Goal: Transaction & Acquisition: Purchase product/service

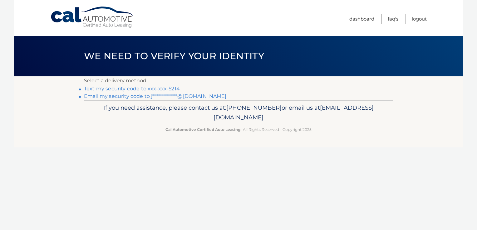
click at [155, 88] on link "Text my security code to xxx-xxx-5214" at bounding box center [132, 89] width 96 height 6
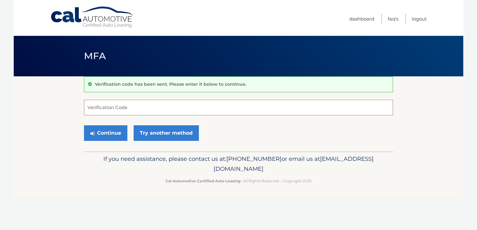
click at [102, 108] on input "Verification Code" at bounding box center [238, 108] width 309 height 16
type input "572368"
click at [111, 130] on button "Continue" at bounding box center [105, 133] width 43 height 16
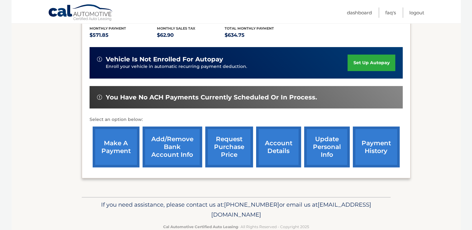
scroll to position [147, 0]
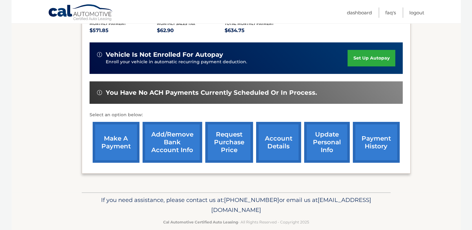
click at [373, 138] on link "payment history" at bounding box center [376, 142] width 47 height 41
click at [105, 122] on link "make a payment" at bounding box center [116, 142] width 47 height 41
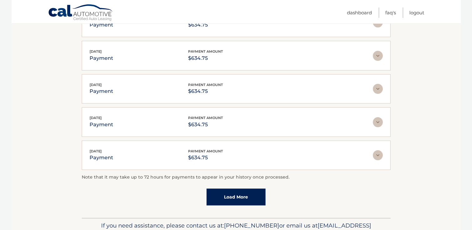
scroll to position [150, 0]
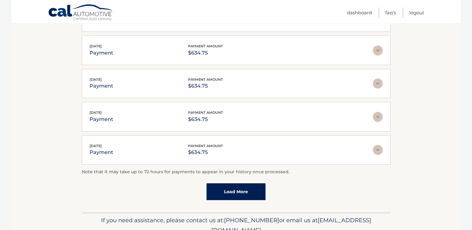
click at [377, 149] on img at bounding box center [378, 150] width 10 height 10
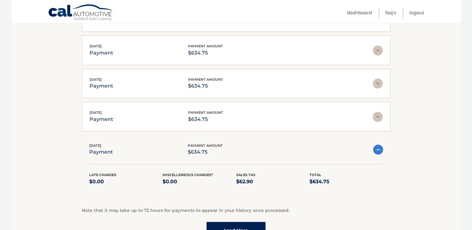
click at [377, 149] on img at bounding box center [378, 150] width 10 height 10
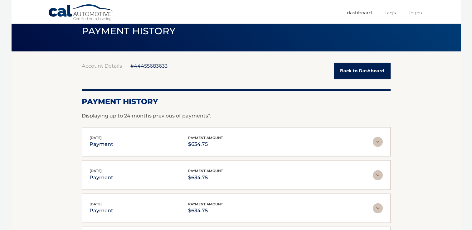
scroll to position [0, 0]
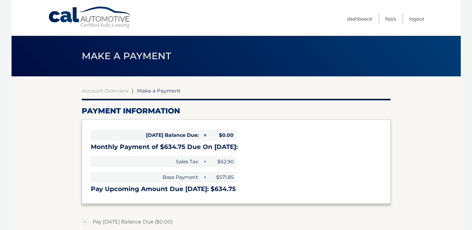
select select "NDgxOGJjOGQtMGQzNS00NDY5LThmN2UtYjBjMDMwZTMyNGQx"
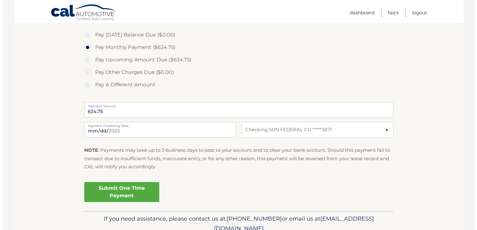
scroll to position [200, 0]
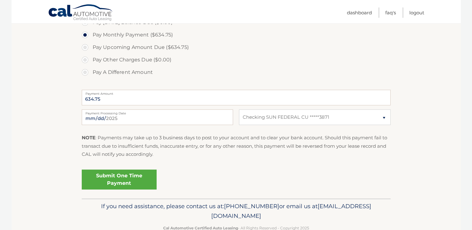
click at [124, 179] on link "Submit One Time Payment" at bounding box center [119, 180] width 75 height 20
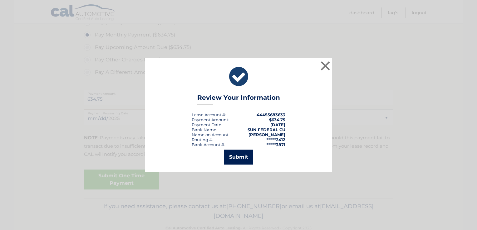
click at [238, 155] on button "Submit" at bounding box center [238, 157] width 29 height 15
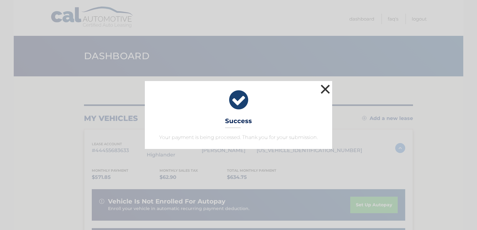
click at [325, 88] on button "×" at bounding box center [325, 89] width 12 height 12
